Goal: Task Accomplishment & Management: Use online tool/utility

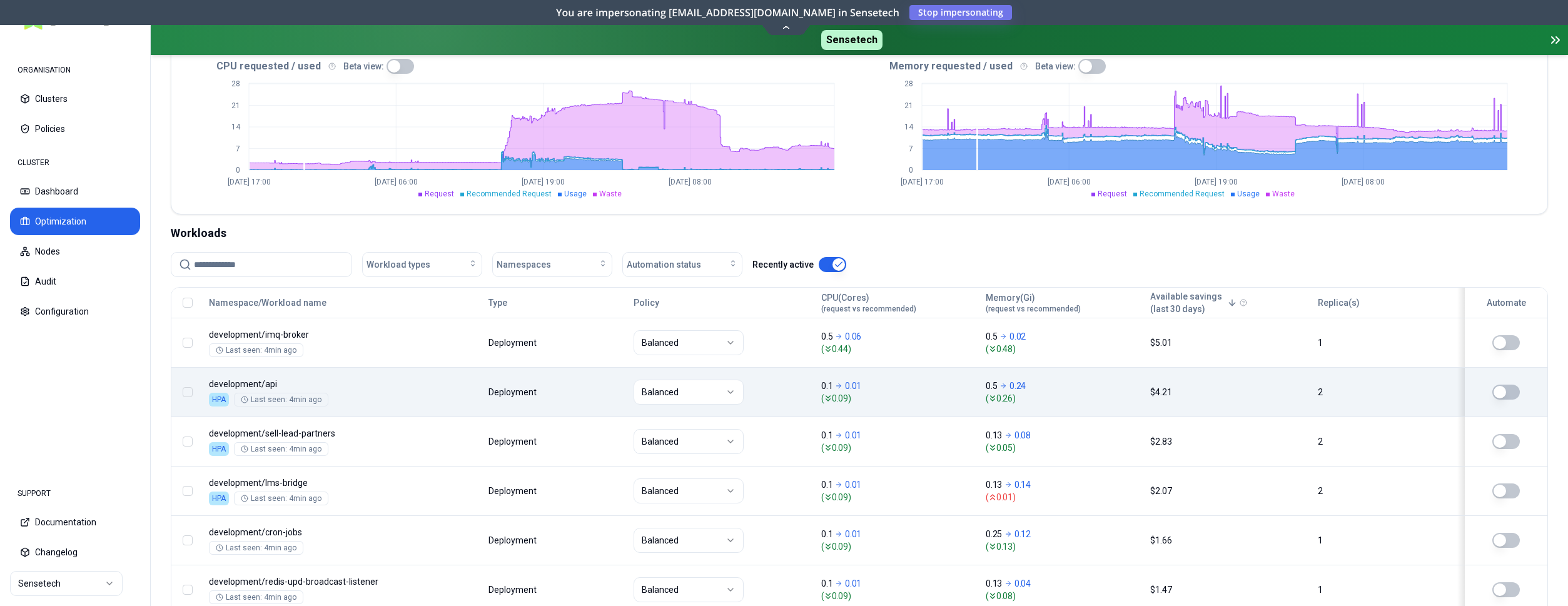
scroll to position [319, 0]
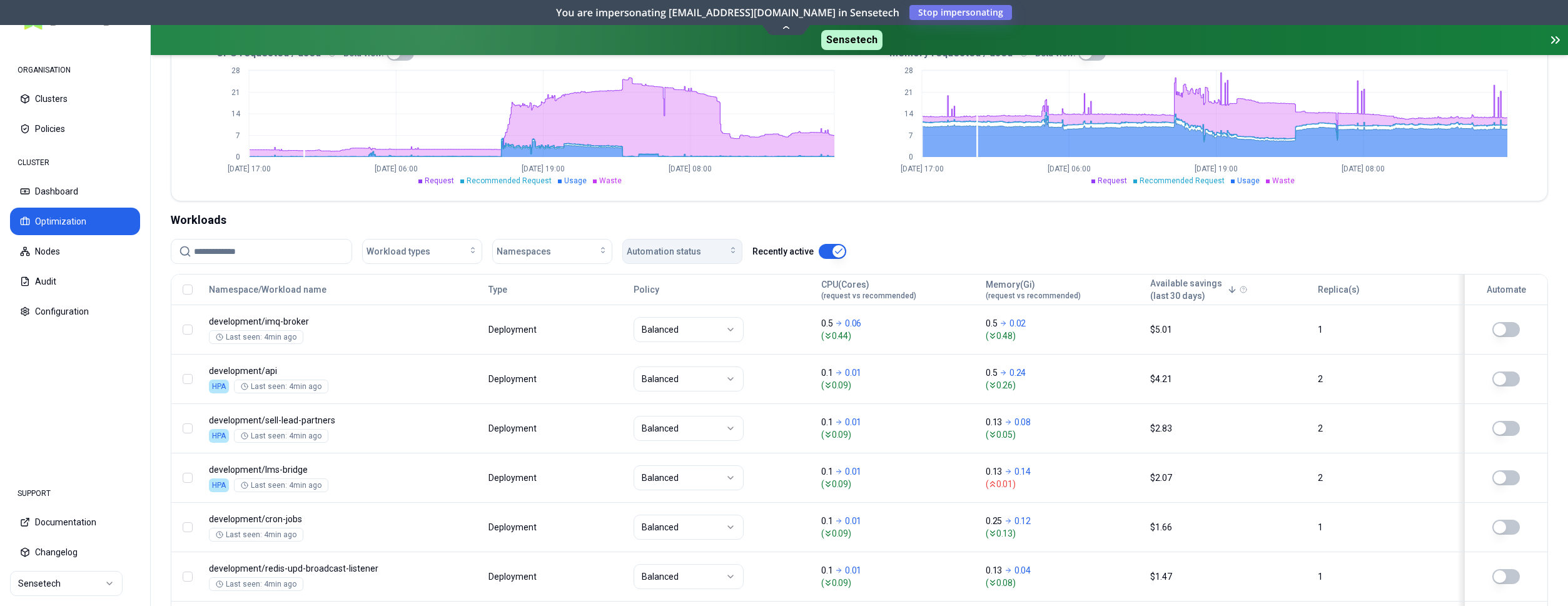
click at [707, 248] on div "Automation status" at bounding box center [682, 252] width 112 height 13
click at [682, 279] on div "on" at bounding box center [685, 279] width 119 height 20
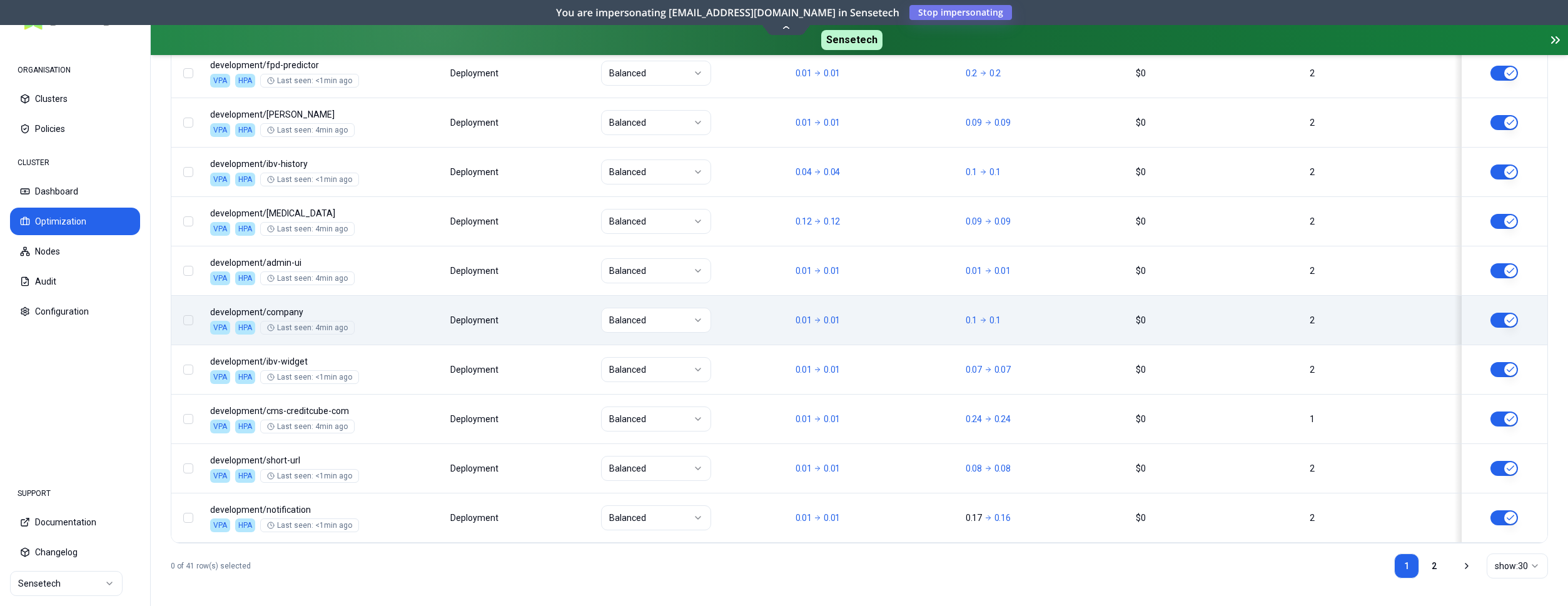
scroll to position [1566, 0]
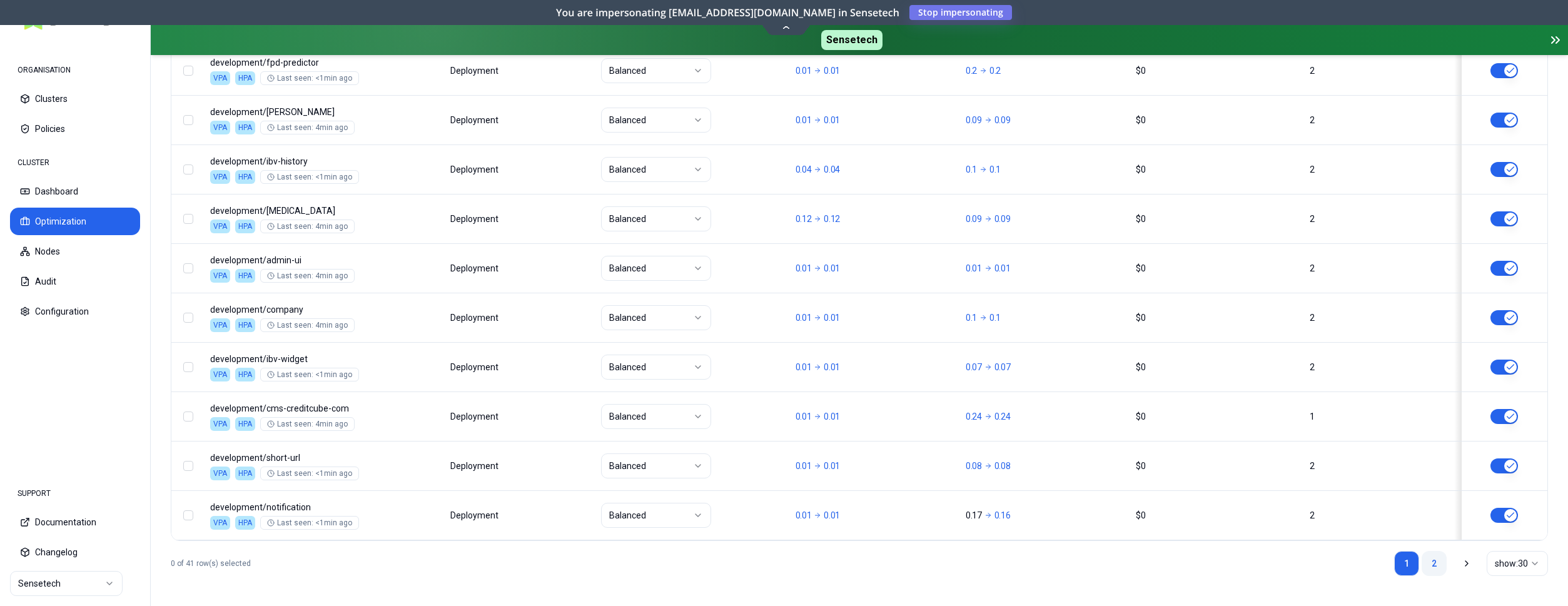
click at [1431, 568] on link "2" at bounding box center [1433, 563] width 25 height 25
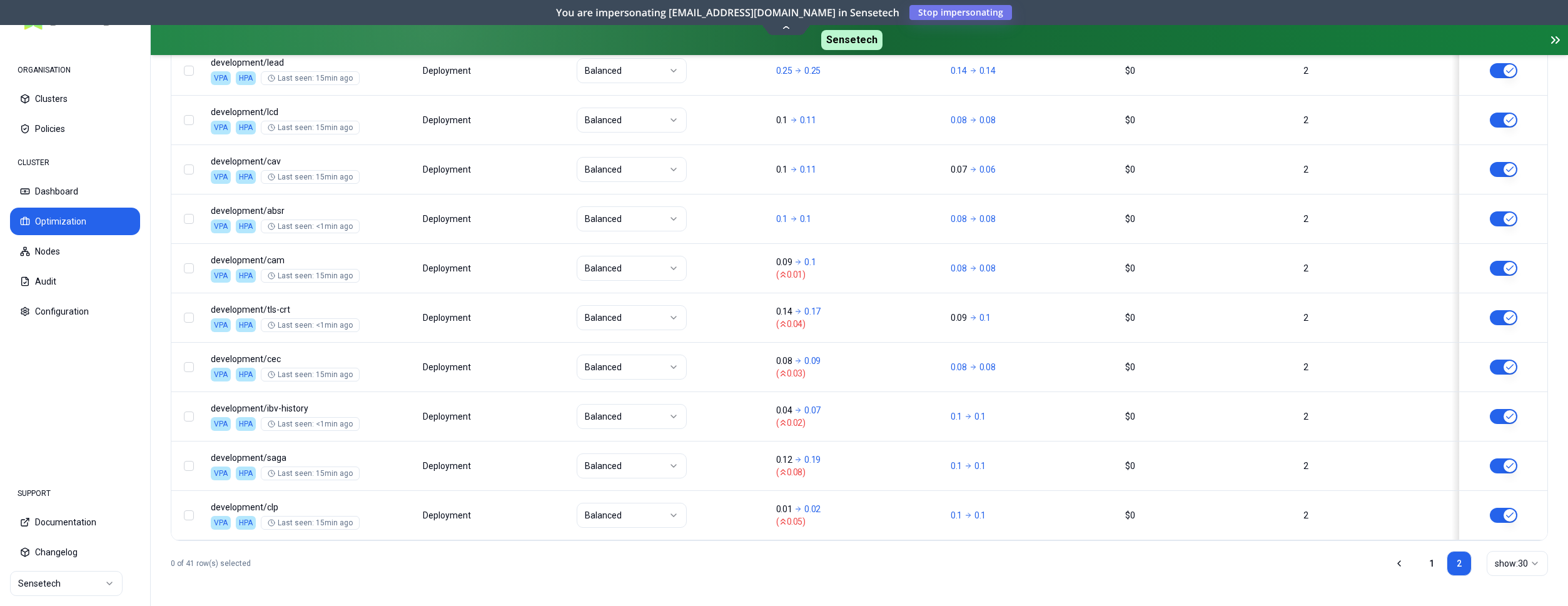
scroll to position [319, 0]
